Goal: Navigation & Orientation: Find specific page/section

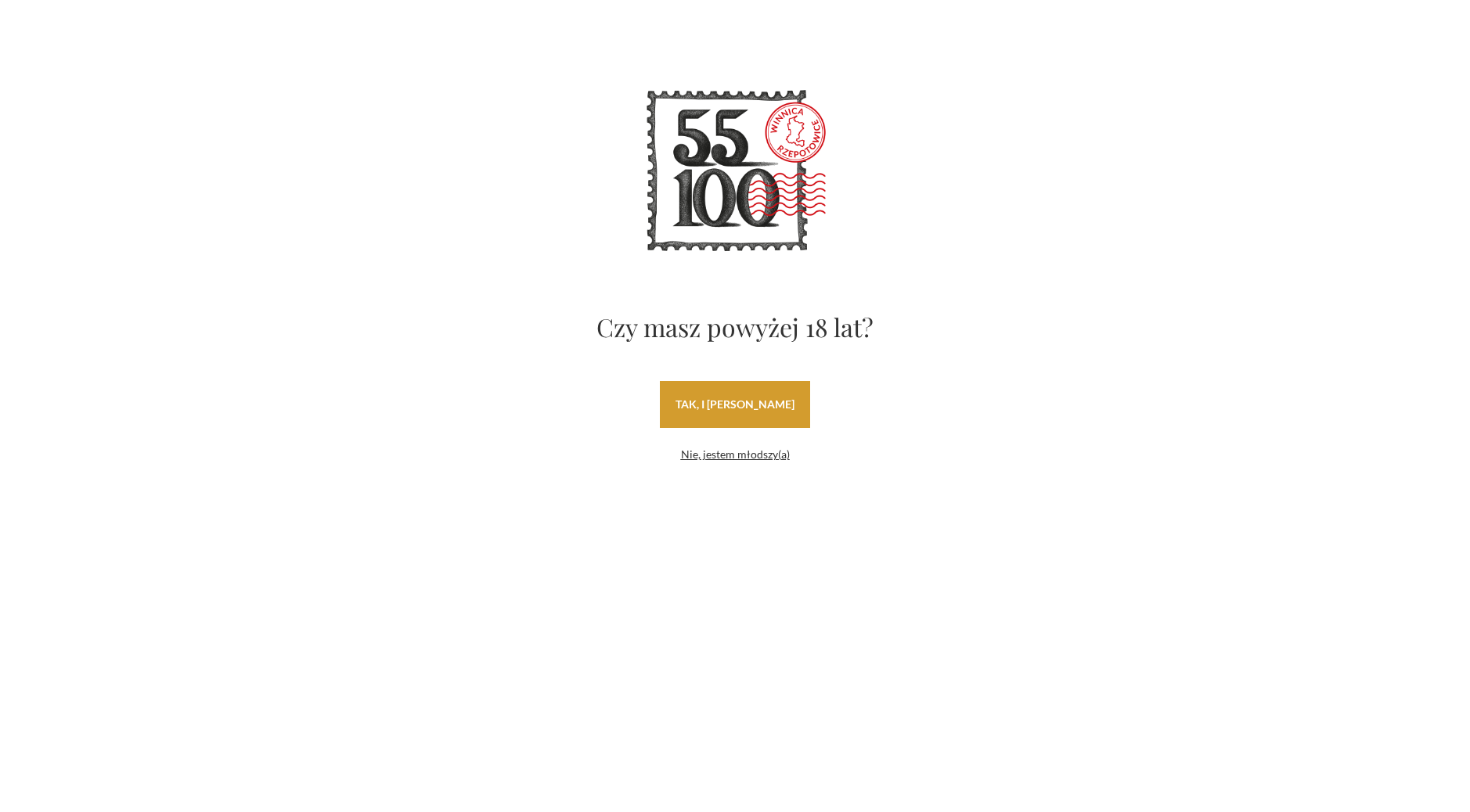
click at [747, 404] on link "tak, i uwielbiam wino" at bounding box center [735, 404] width 151 height 47
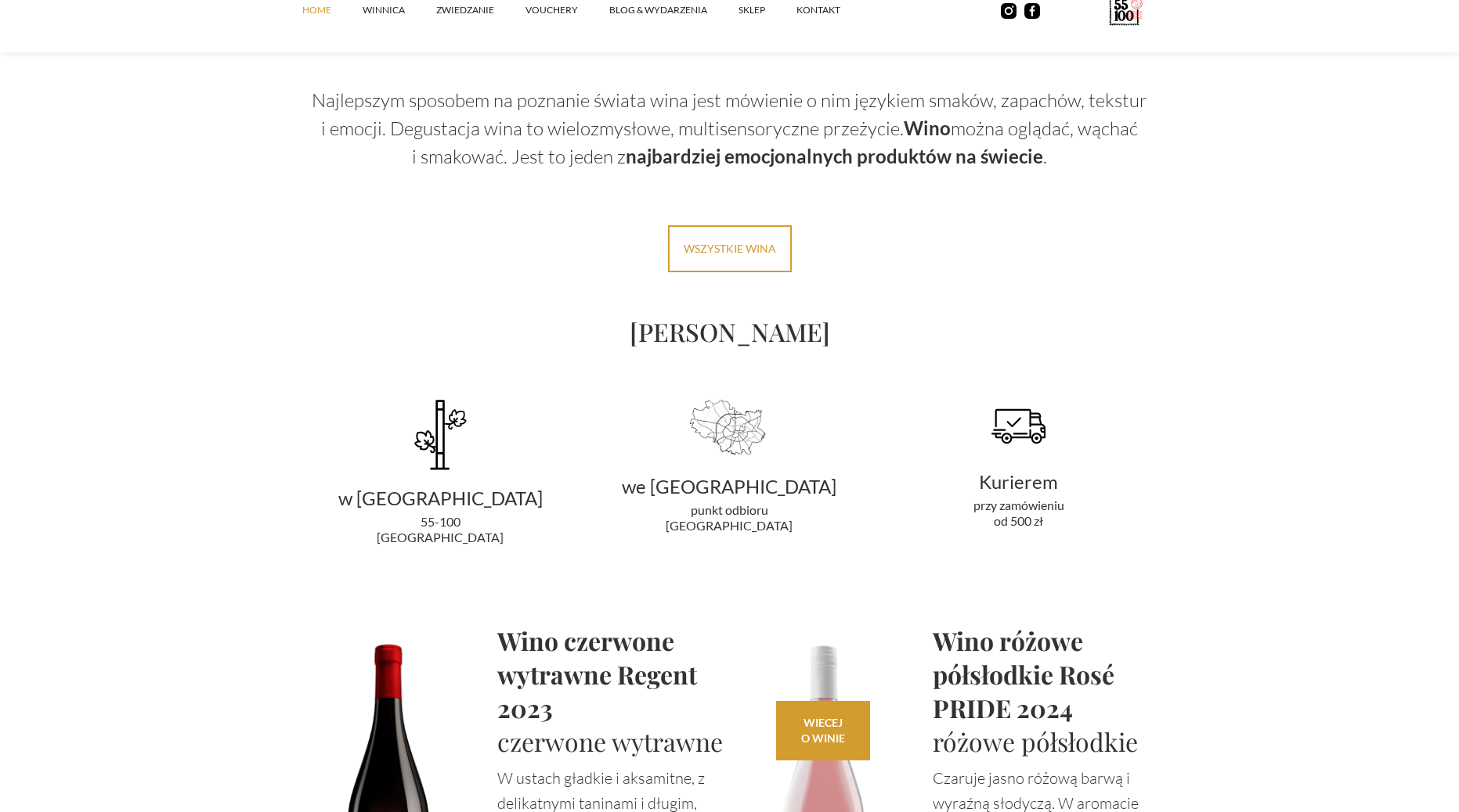
scroll to position [2817, 0]
click at [755, 14] on link "SKLEP" at bounding box center [767, 9] width 58 height 47
